Goal: Check status: Check status

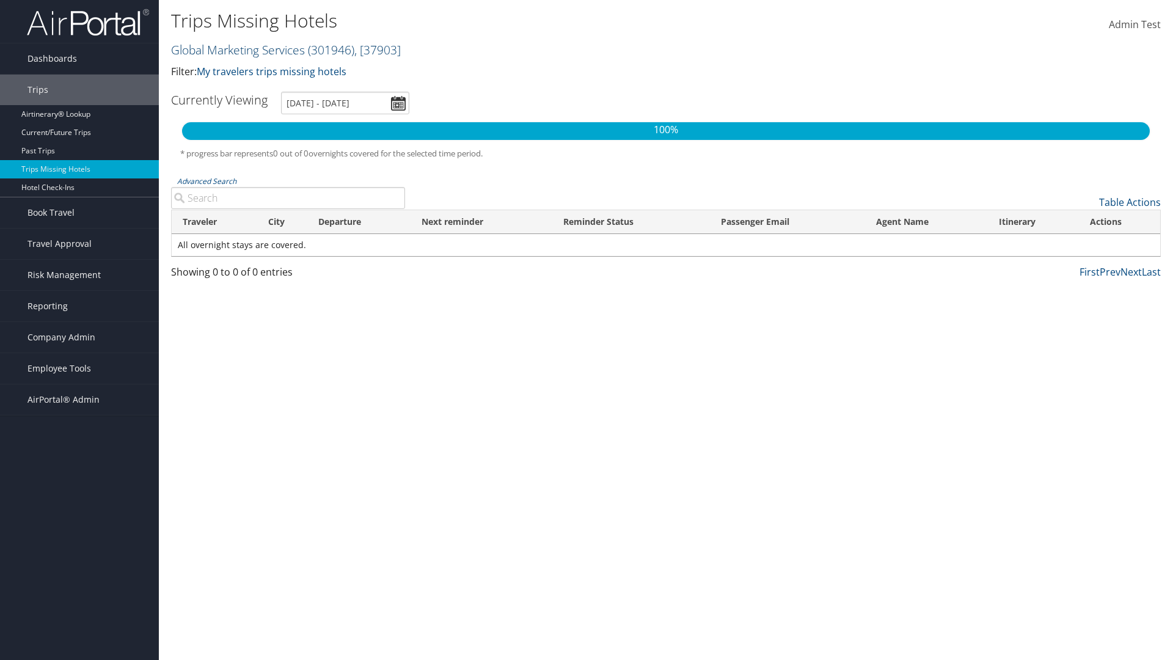
click at [236, 49] on link "Global Marketing Services ( 301946 ) , [ 37903 ]" at bounding box center [286, 50] width 230 height 16
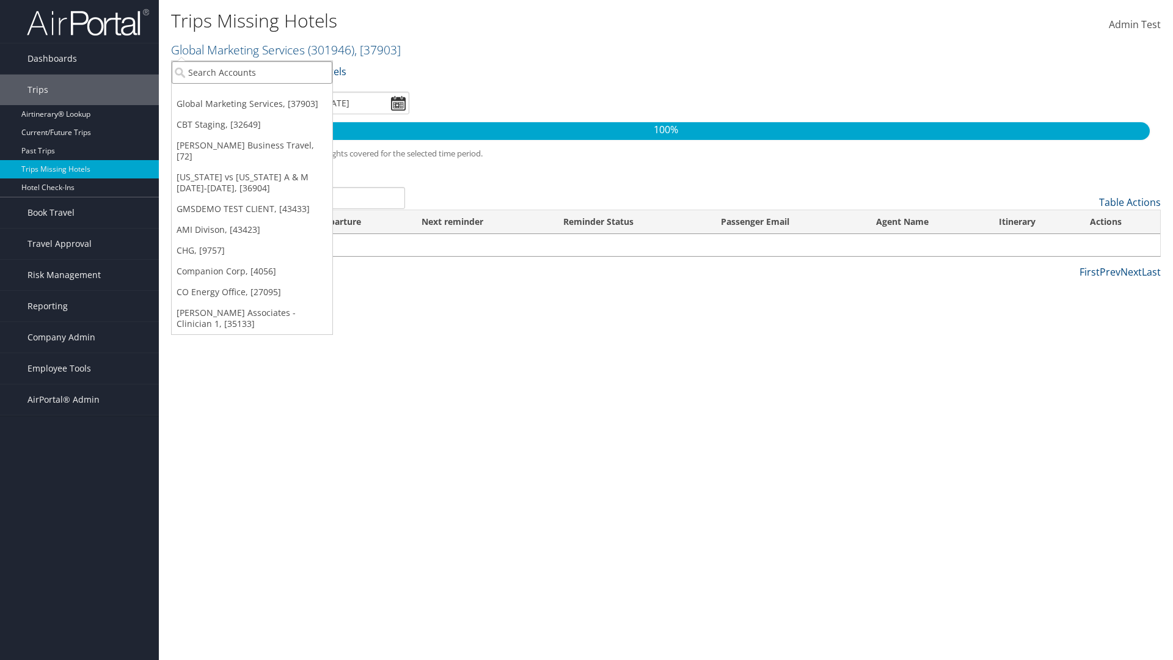
click at [252, 72] on input "search" at bounding box center [252, 72] width 161 height 23
type input "[PERSON_NAME] Business Travel"
click at [269, 106] on div "Account" at bounding box center [269, 105] width 208 height 11
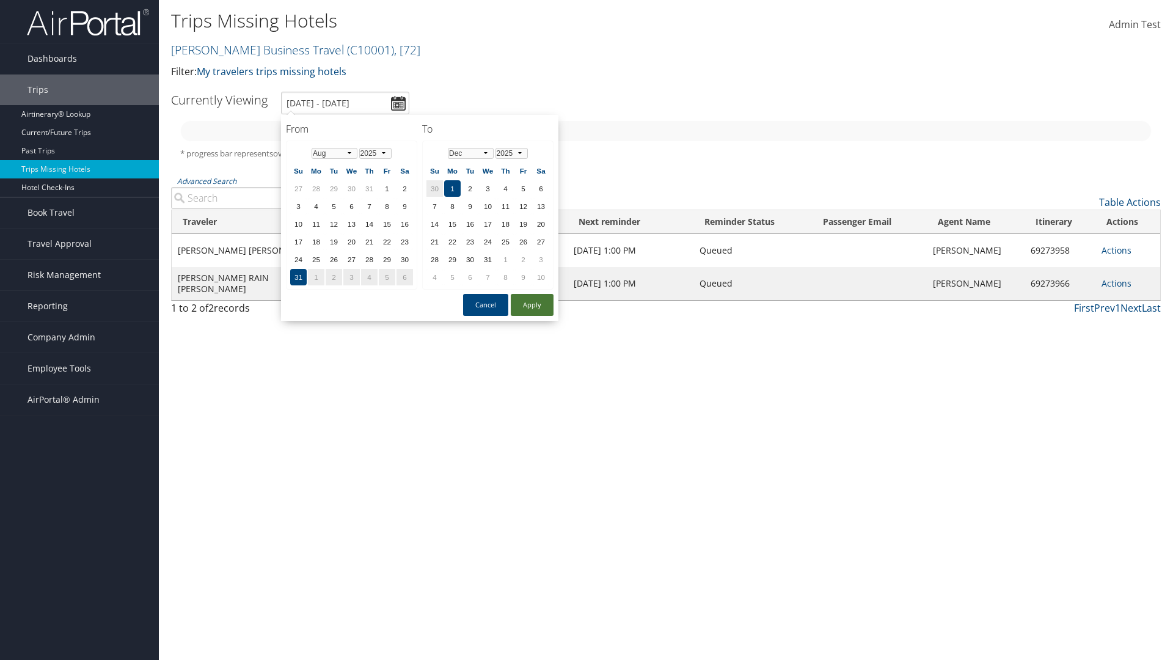
click at [532, 305] on button "Apply" at bounding box center [532, 305] width 43 height 22
type input "[DATE] - [DATE]"
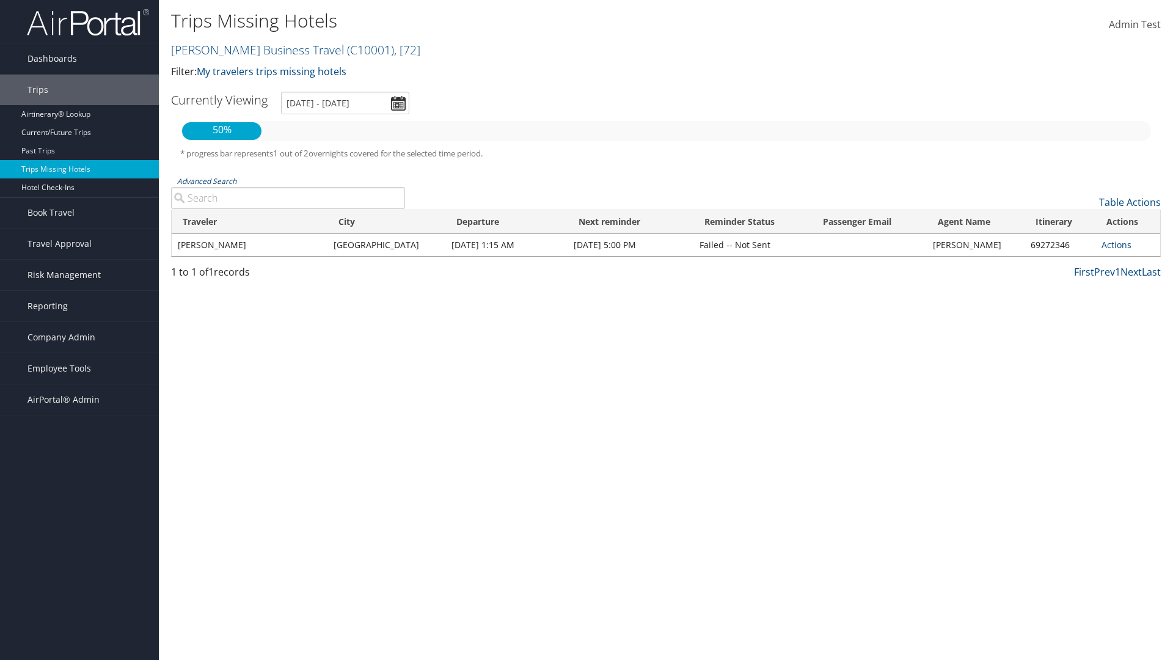
click at [206, 181] on link "Advanced Search" at bounding box center [206, 181] width 59 height 10
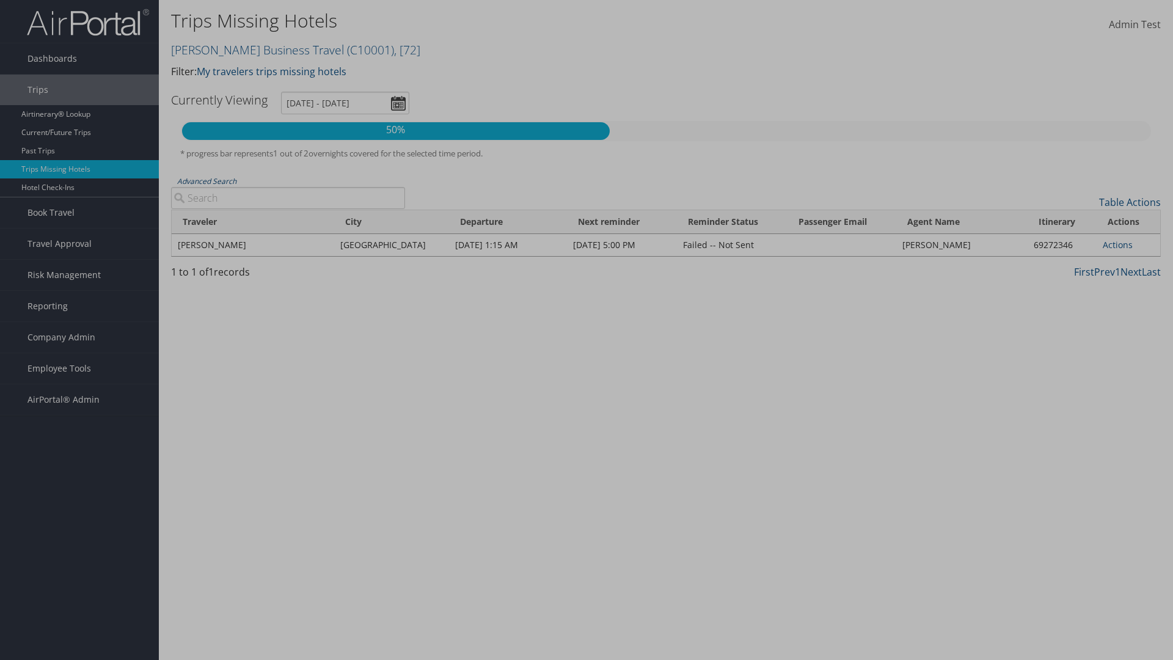
type input "[GEOGRAPHIC_DATA]"
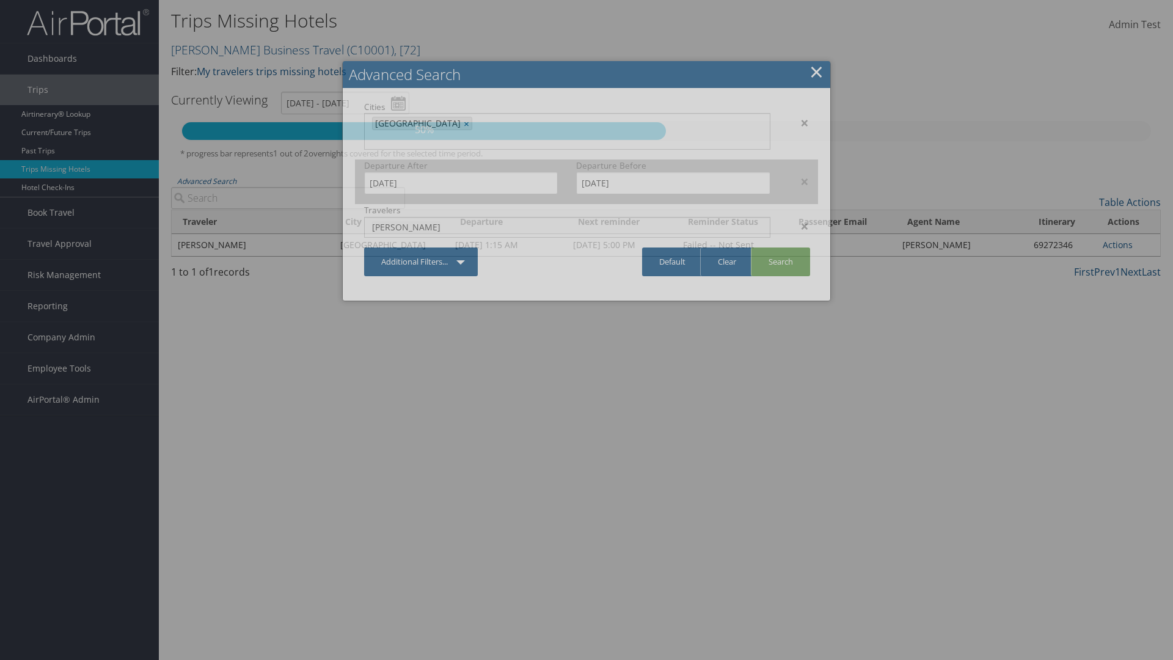
type input "[PERSON_NAME]"
click at [461, 172] on input "[DATE]" at bounding box center [461, 183] width 194 height 23
type input "[PERSON_NAME]"
type input "[DATE]"
click at [673, 172] on input "[DATE]" at bounding box center [673, 183] width 194 height 23
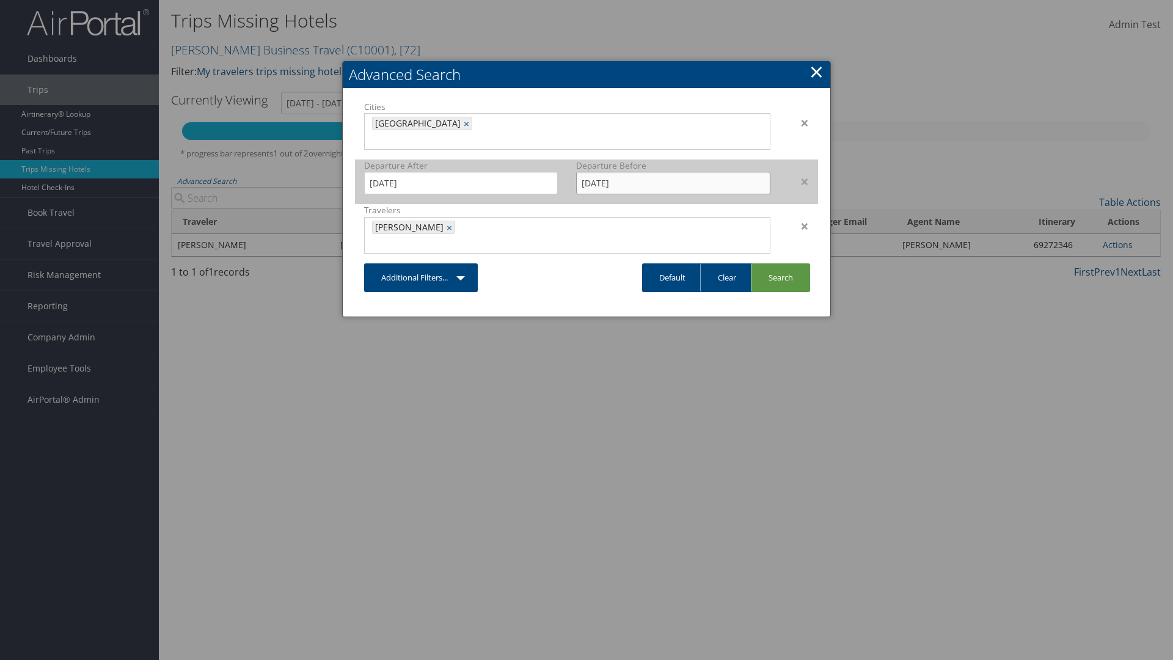
type input "[DATE]"
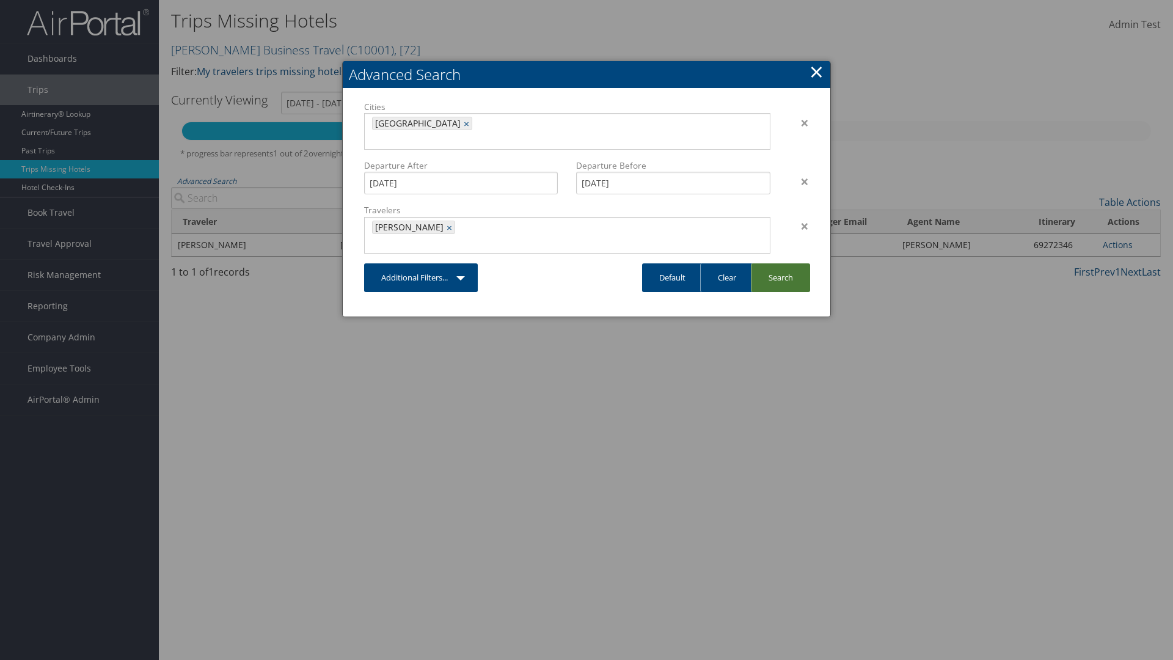
click at [780, 263] on link "Search" at bounding box center [780, 277] width 59 height 29
type input "[DATE] - [DATE]"
